Goal: Communication & Community: Answer question/provide support

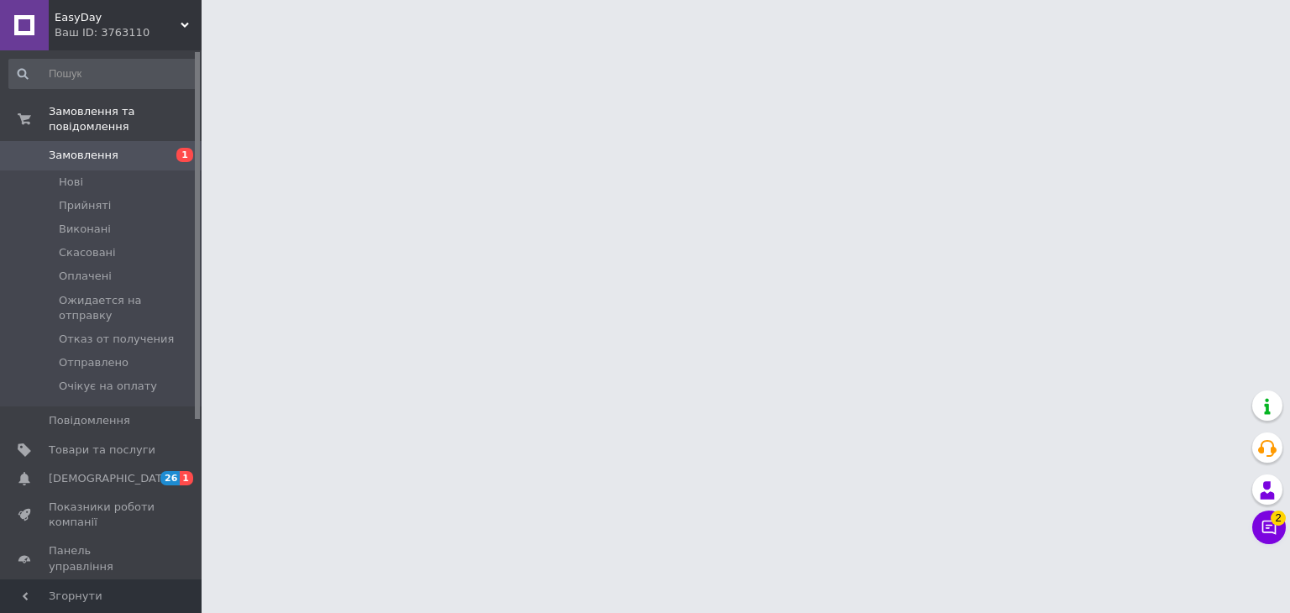
click at [218, 42] on html "EasyDay Ваш ID: 3763110 Сайт EasyDay Кабінет покупця Перевірити стан системи Ст…" at bounding box center [645, 21] width 1290 height 42
click at [169, 471] on span "26" at bounding box center [169, 478] width 19 height 14
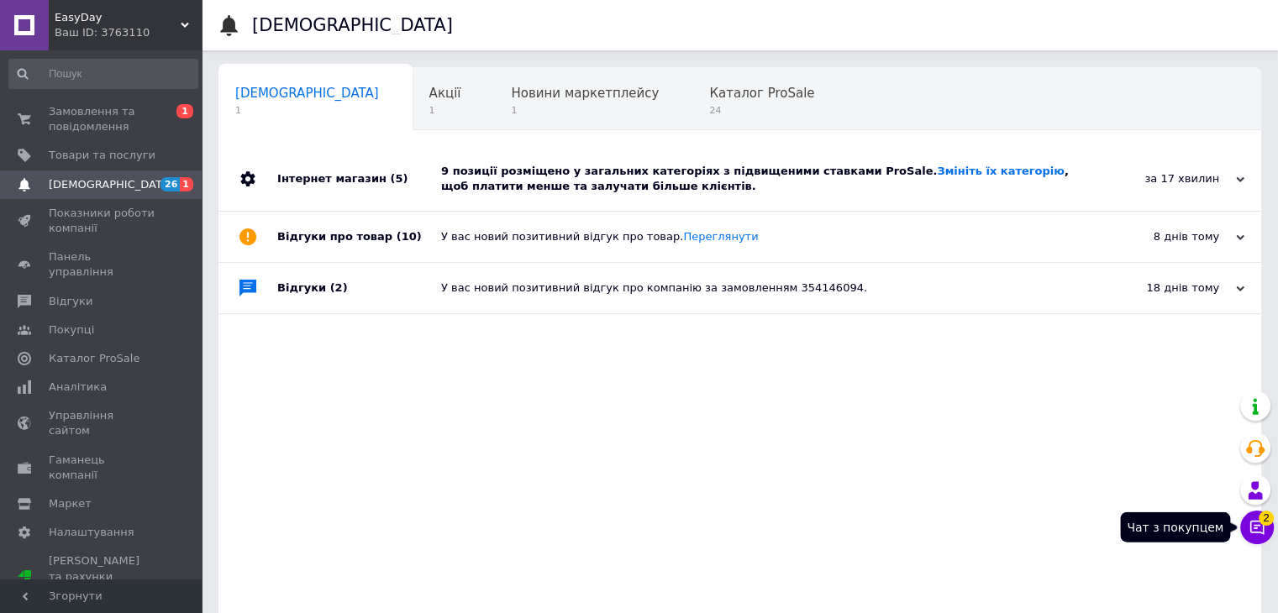
click at [1250, 538] on button "Чат з покупцем 2" at bounding box center [1257, 528] width 34 height 34
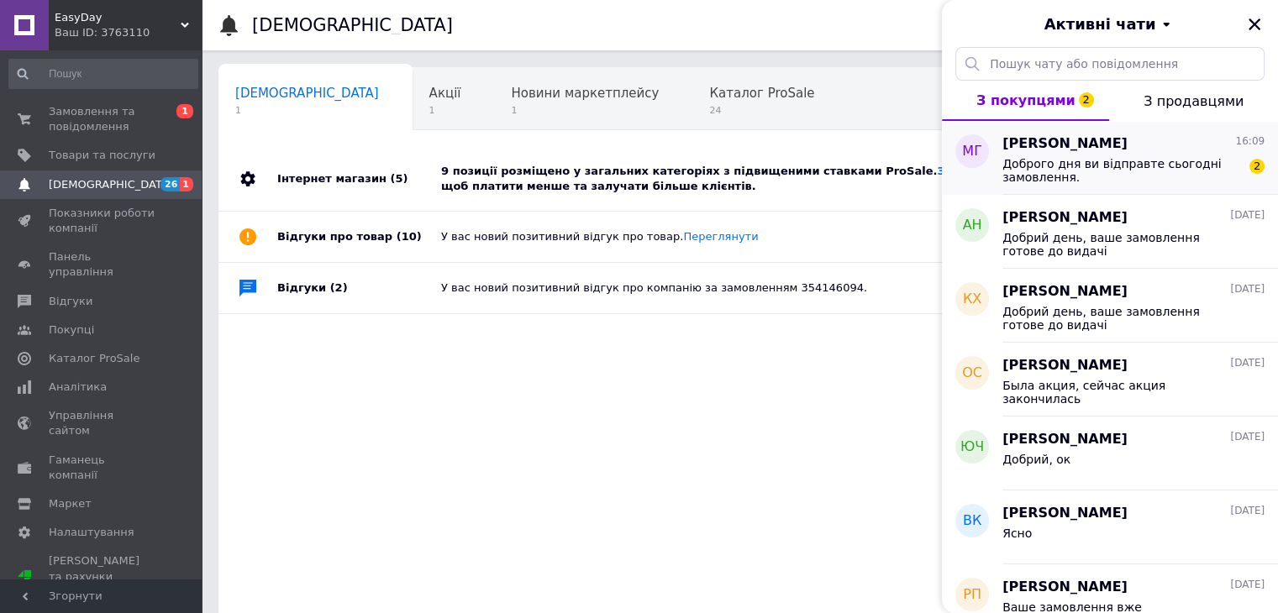
click at [1214, 171] on span "Доброго дня ви відправте сьогодні замовлення." at bounding box center [1121, 170] width 239 height 27
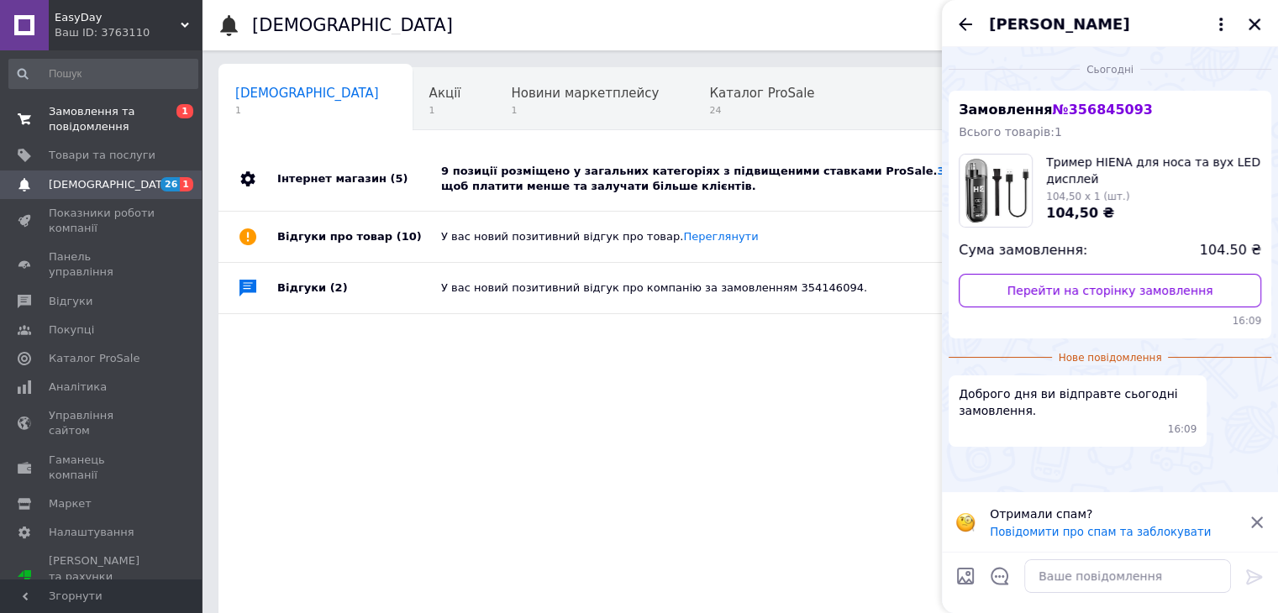
click at [148, 113] on span "Замовлення та повідомлення" at bounding box center [102, 119] width 107 height 30
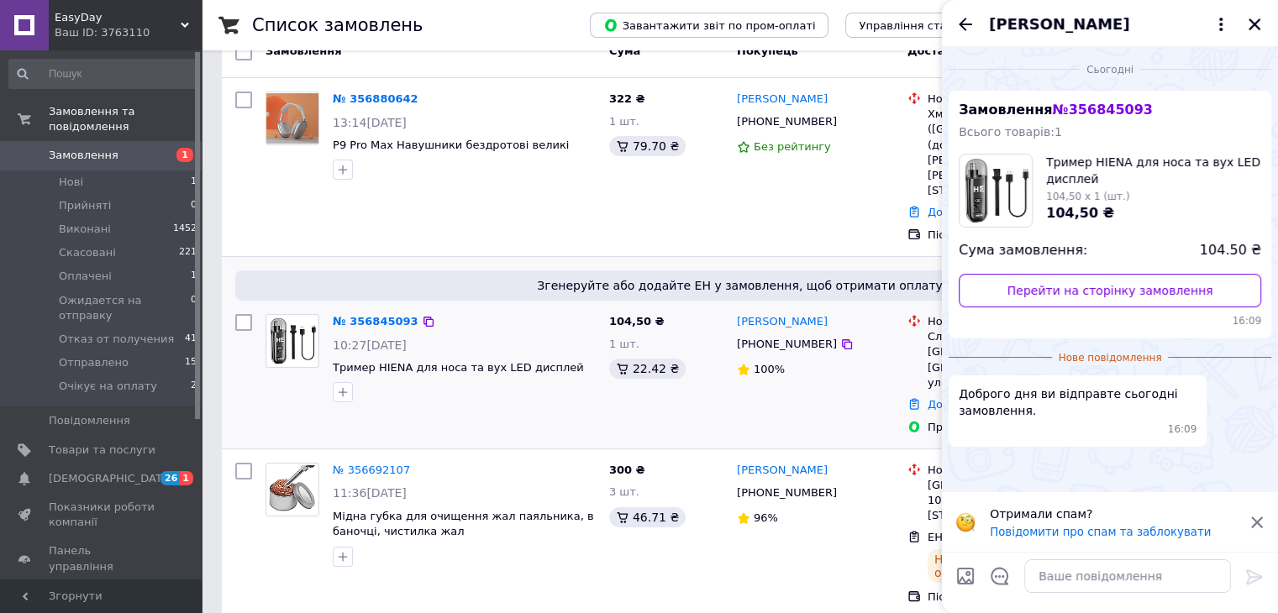
scroll to position [252, 0]
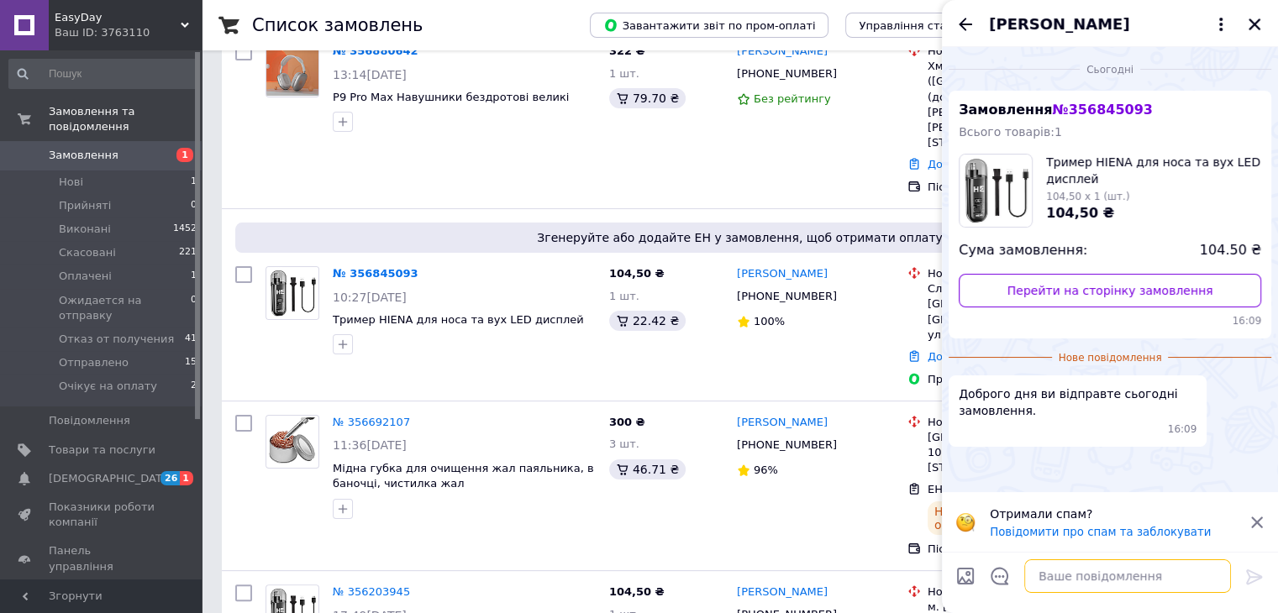
click at [1097, 591] on textarea at bounding box center [1127, 576] width 207 height 34
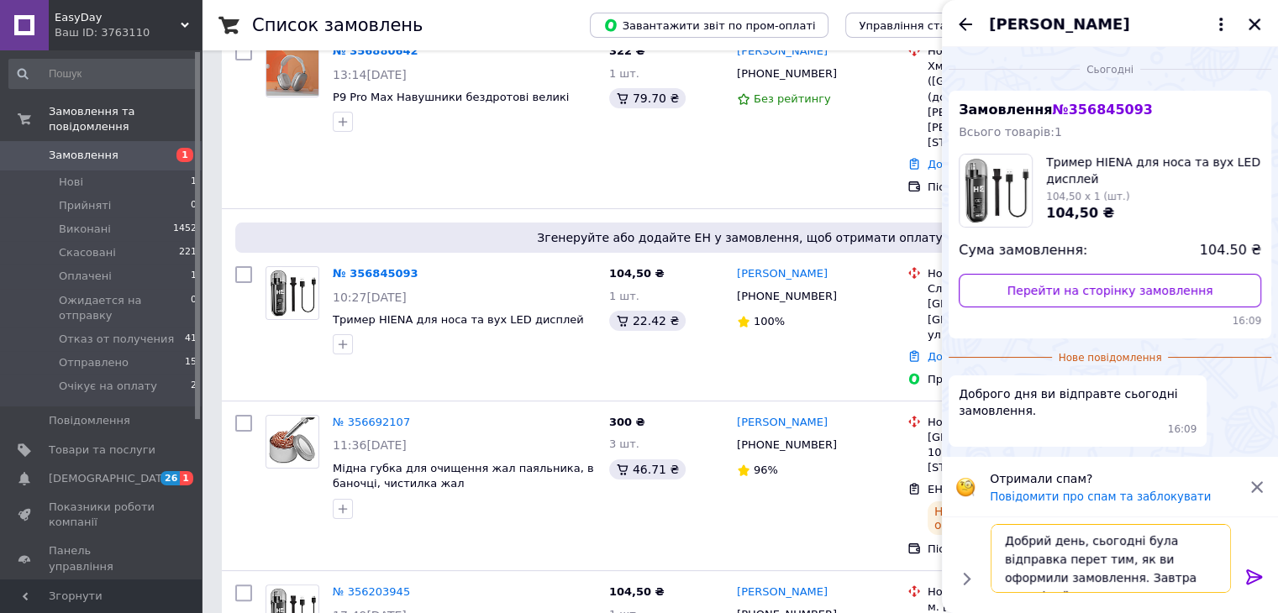
scroll to position [1, 0]
type textarea "Добрий день, сьогодні була відправка перет тим, як ви оформили замовлення. Завт…"
click at [1256, 569] on icon at bounding box center [1254, 577] width 20 height 20
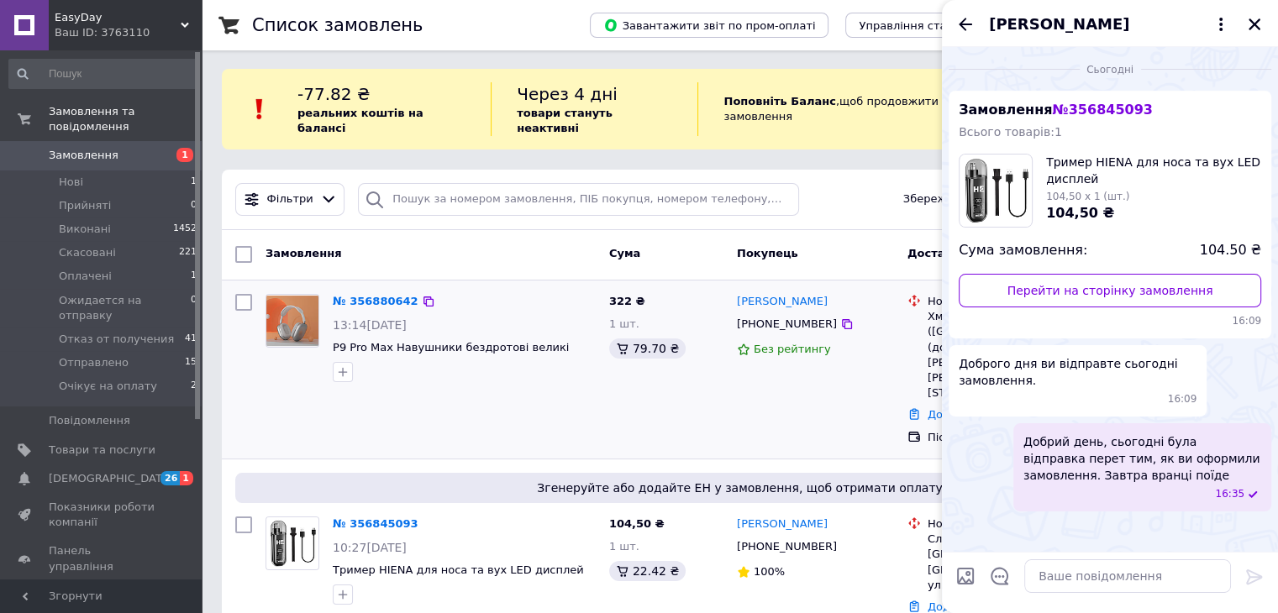
scroll to position [0, 0]
click at [860, 294] on div "[PERSON_NAME]" at bounding box center [815, 303] width 160 height 19
click at [1250, 21] on icon "Закрити" at bounding box center [1254, 24] width 15 height 15
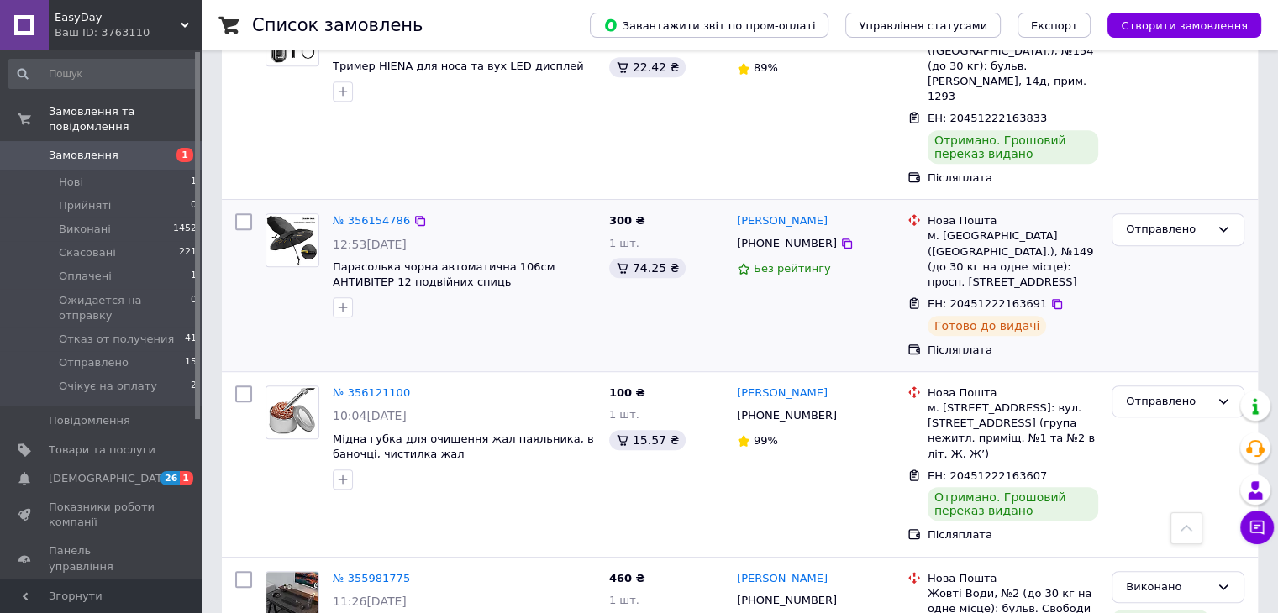
scroll to position [840, 0]
